Goal: Task Accomplishment & Management: Manage account settings

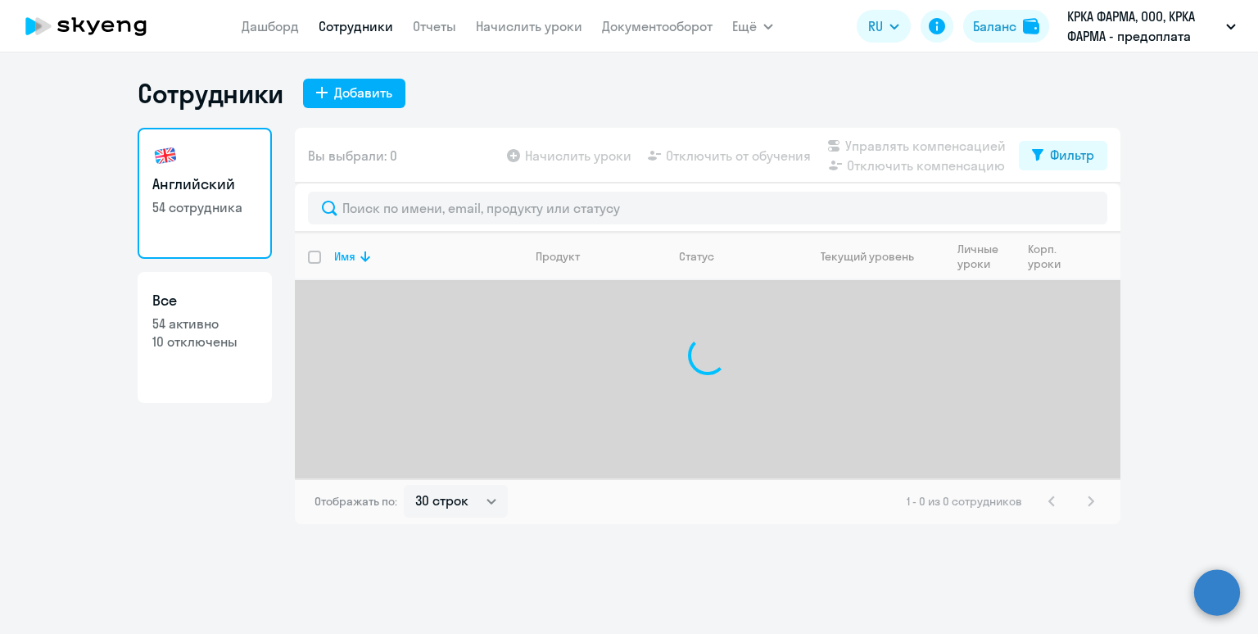
select select "30"
click at [525, 20] on link "Начислить уроки" at bounding box center [529, 26] width 106 height 16
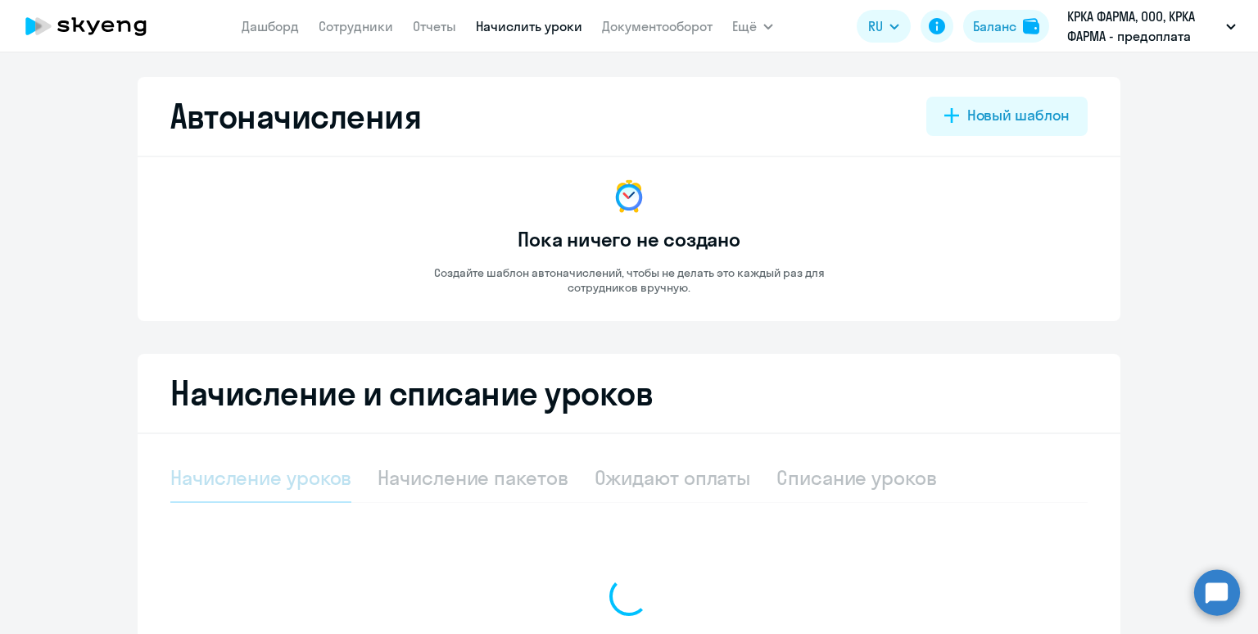
select select "10"
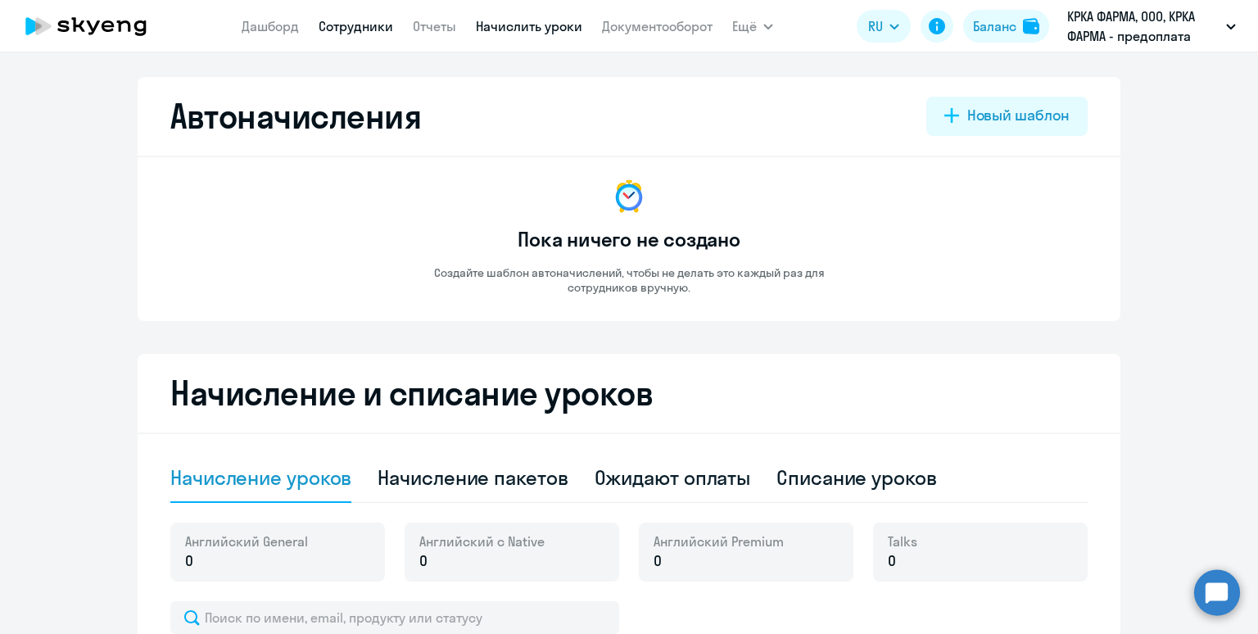
click at [357, 29] on link "Сотрудники" at bounding box center [356, 26] width 75 height 16
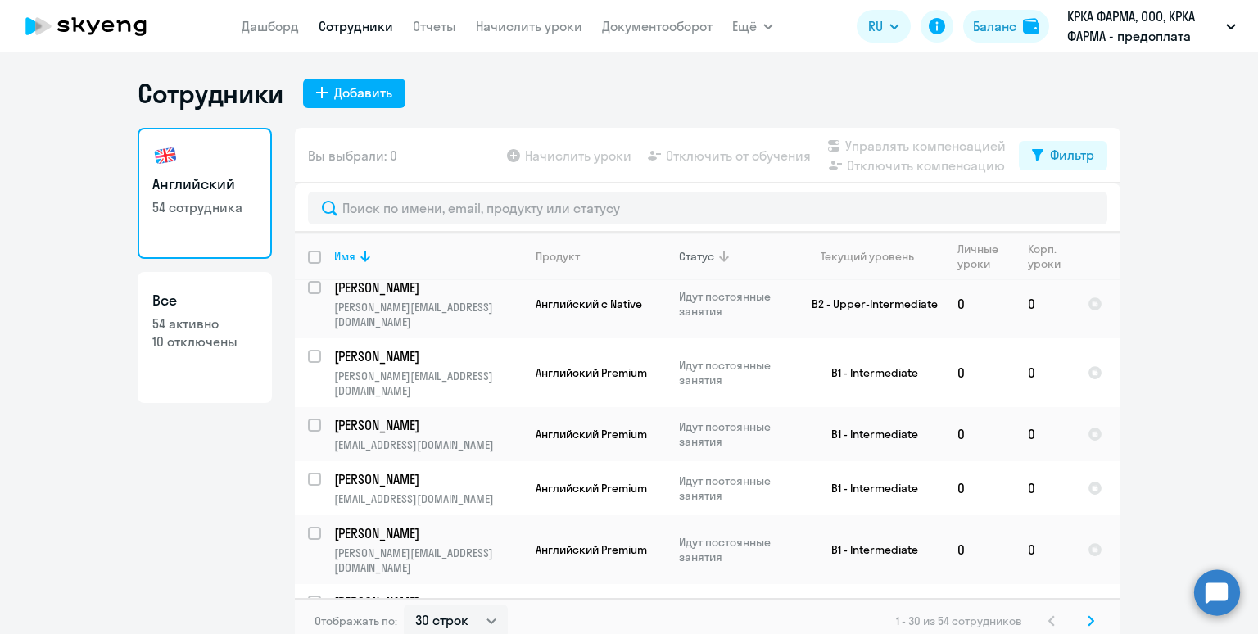
scroll to position [10, 0]
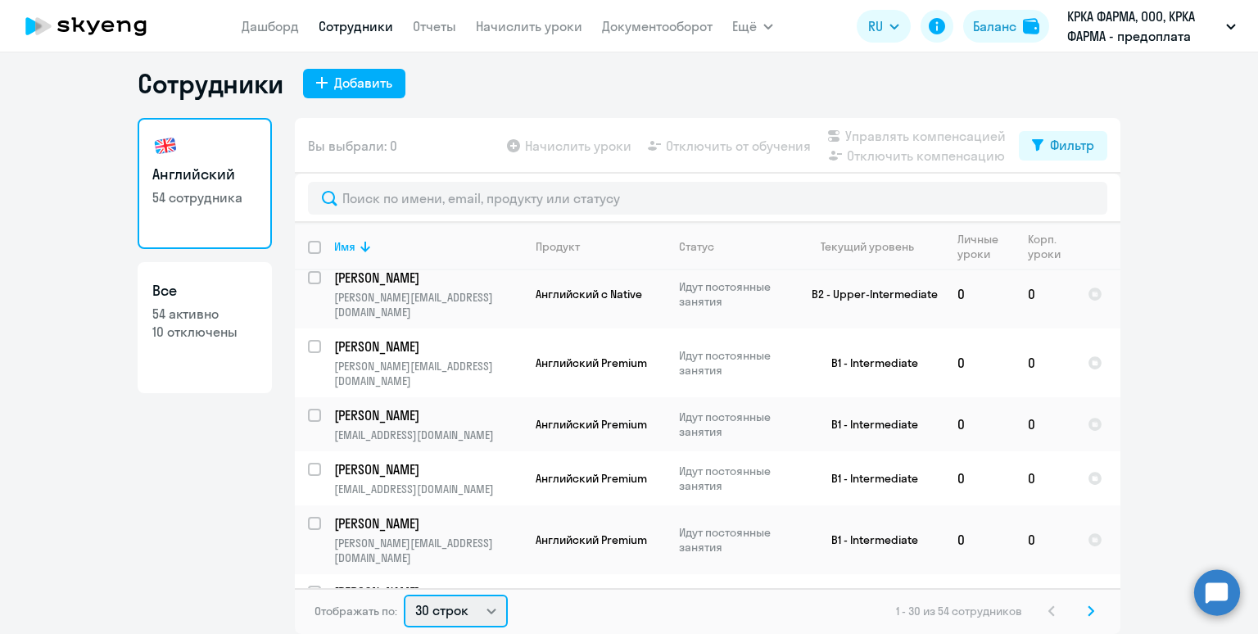
click at [468, 609] on select "30 строк 50 строк 100 строк" at bounding box center [456, 611] width 104 height 33
select select "100"
click at [404, 595] on select "30 строк 50 строк 100 строк" at bounding box center [456, 611] width 104 height 33
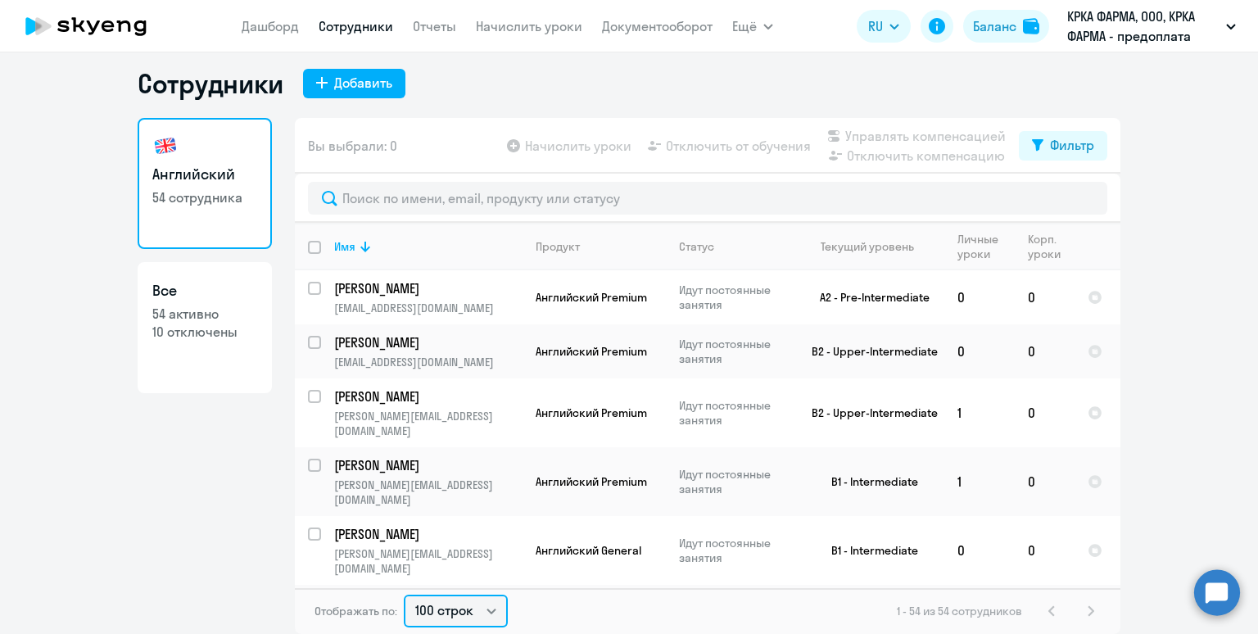
scroll to position [0, 0]
